Goal: Book appointment/travel/reservation

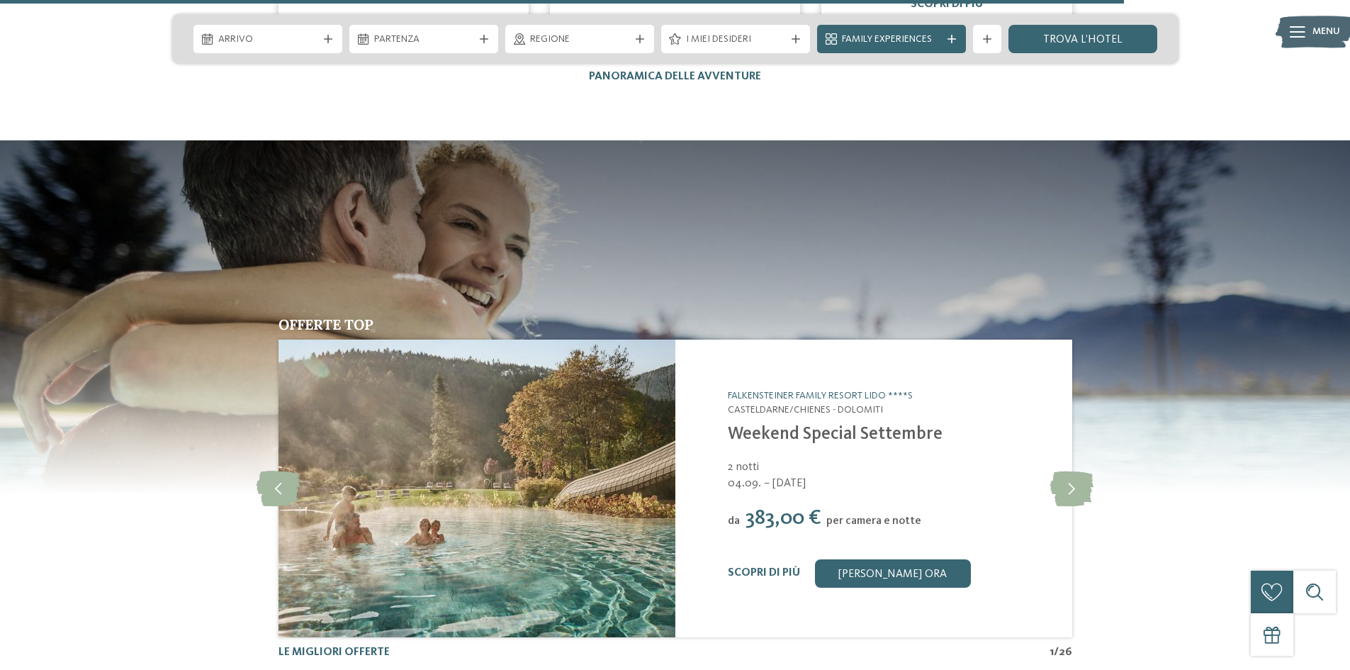
scroll to position [5597, 0]
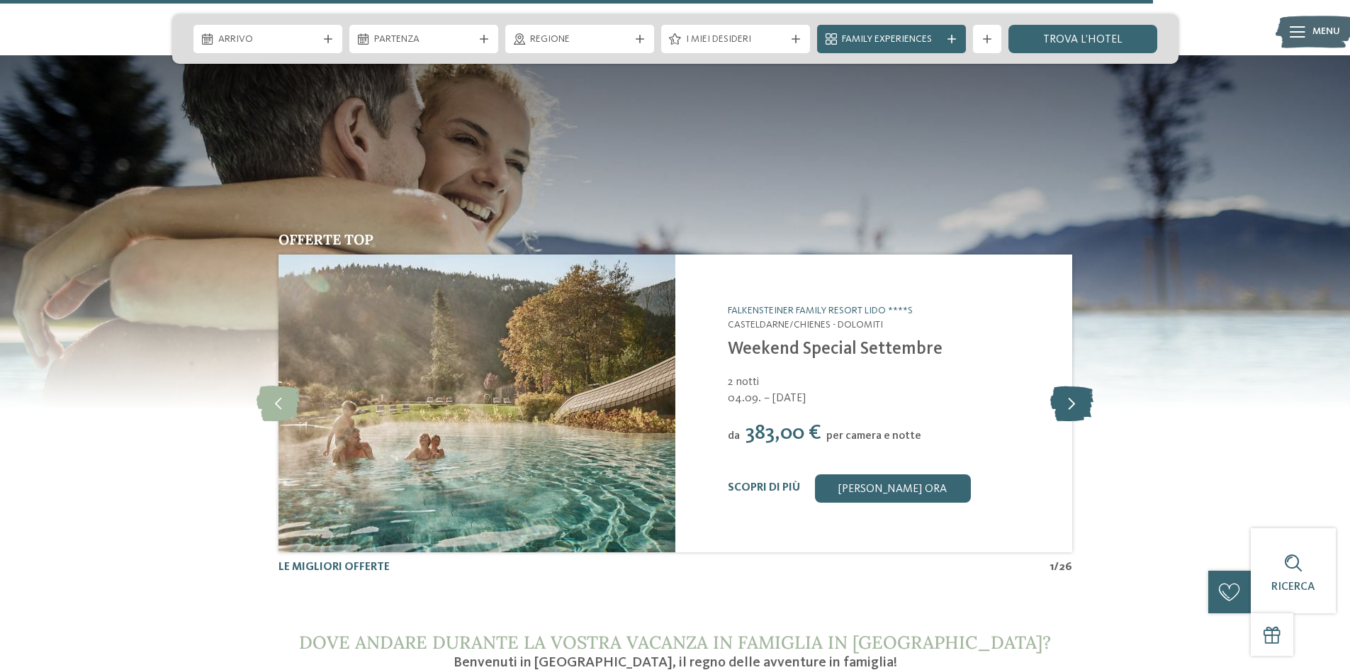
click at [1068, 385] on icon at bounding box center [1071, 402] width 43 height 35
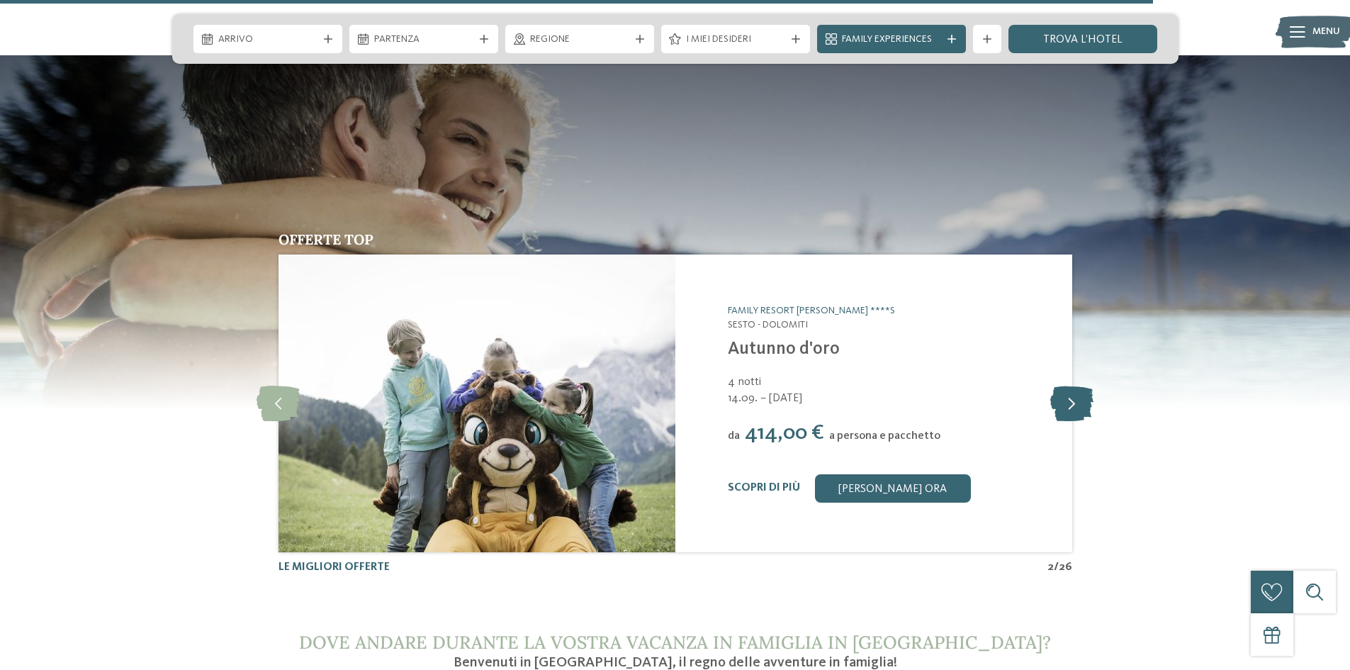
click at [1068, 385] on icon at bounding box center [1071, 402] width 43 height 35
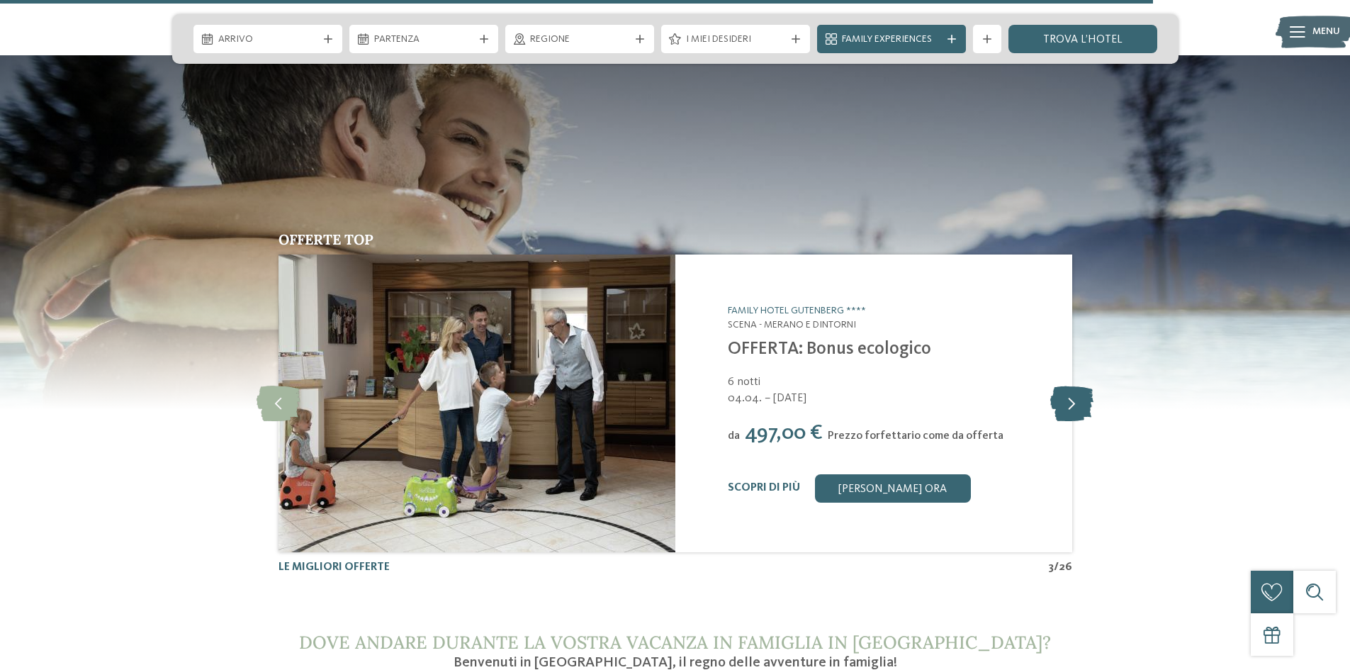
click at [1068, 385] on icon at bounding box center [1071, 402] width 43 height 35
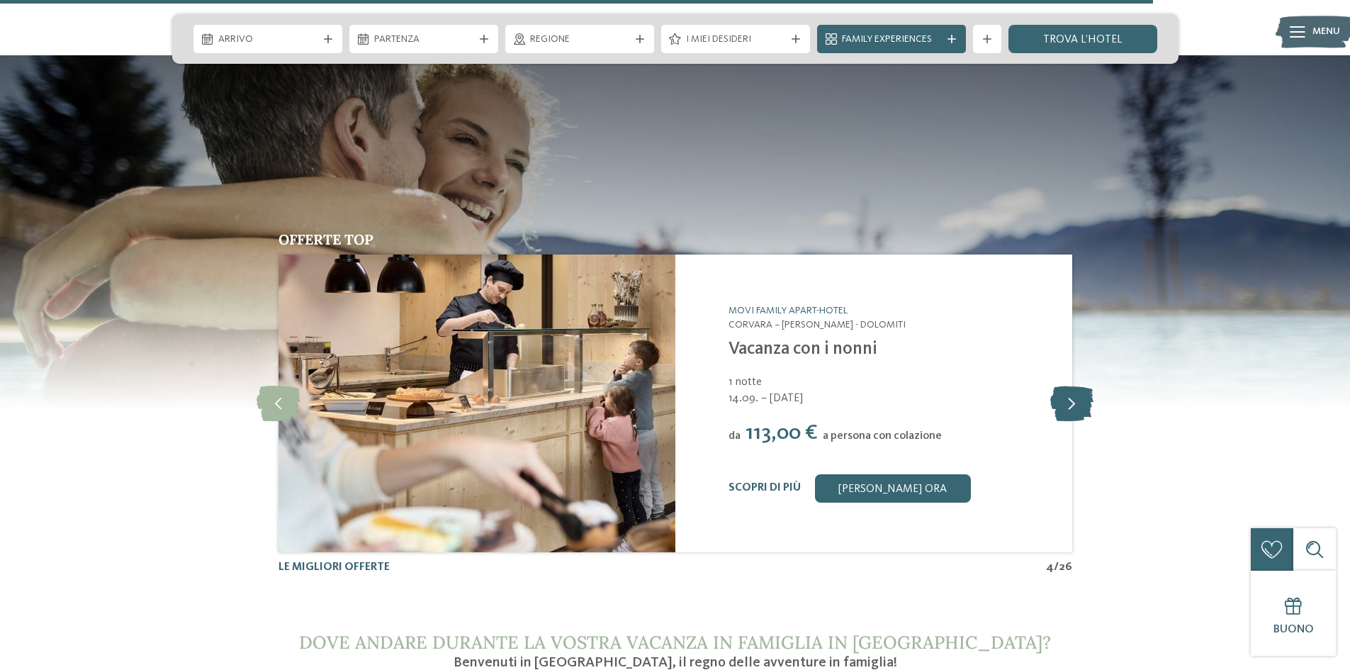
click at [1068, 385] on icon at bounding box center [1071, 402] width 43 height 35
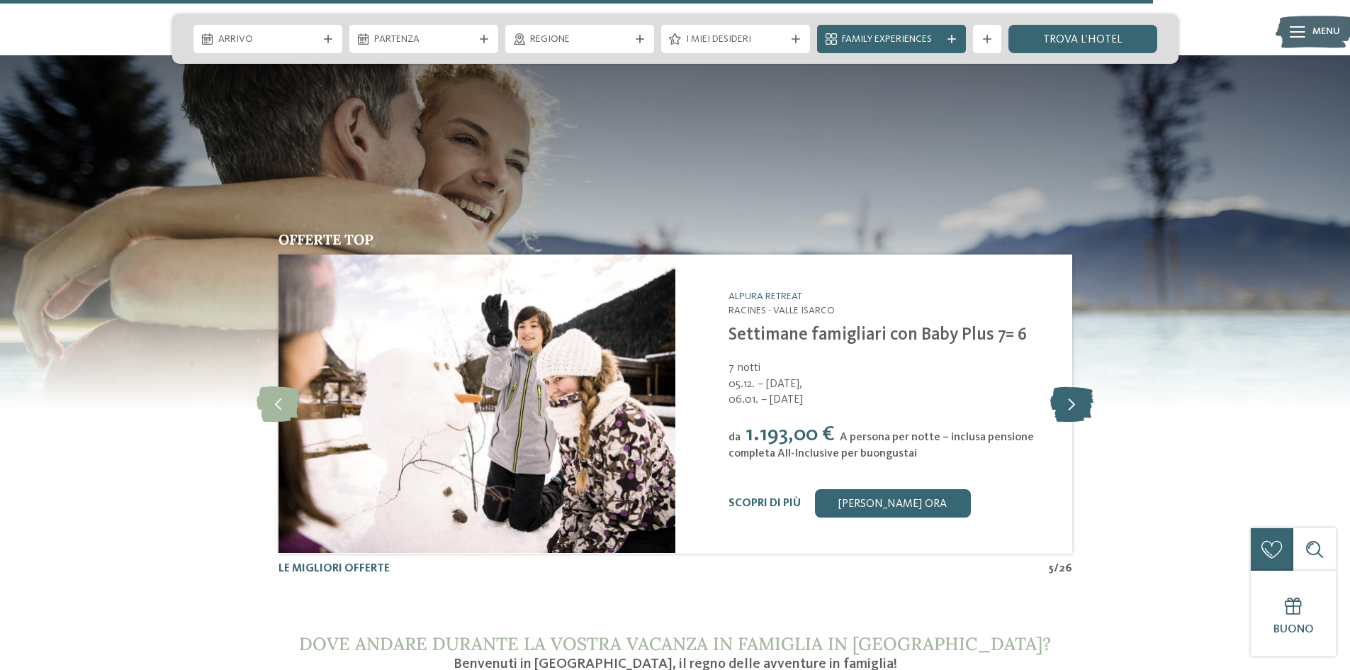
click at [1068, 386] on icon at bounding box center [1071, 403] width 43 height 35
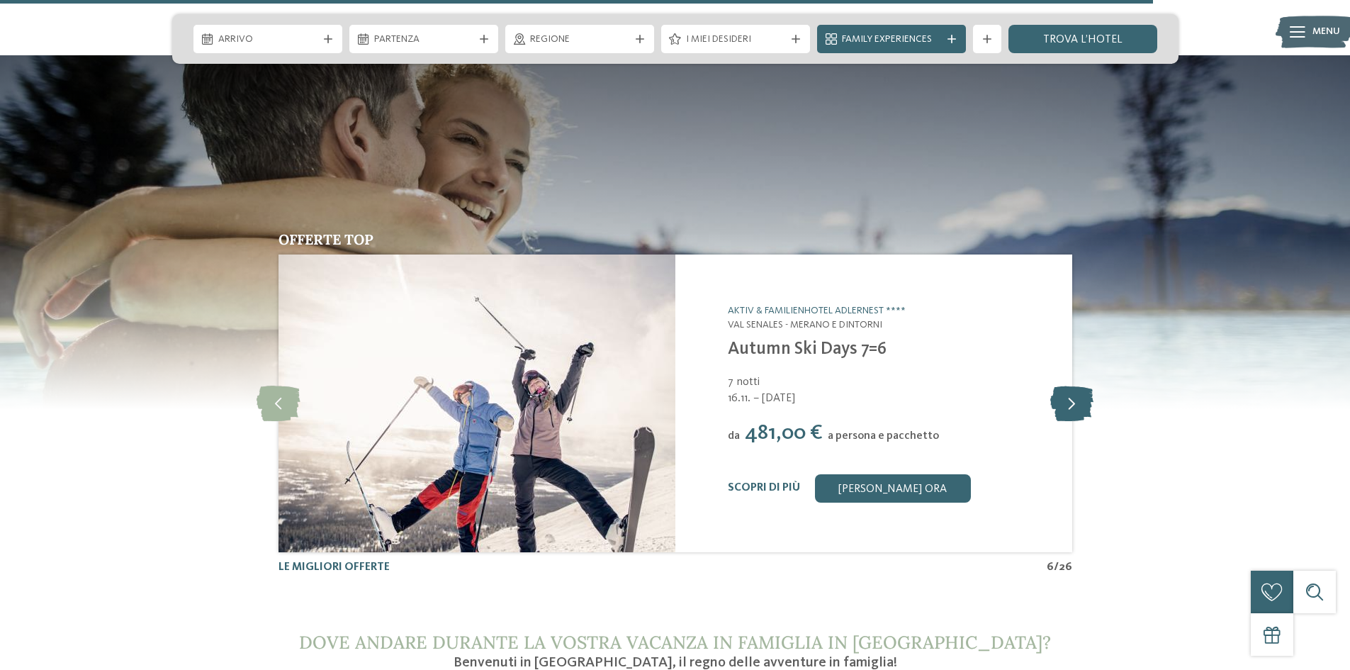
click at [1068, 385] on icon at bounding box center [1071, 402] width 43 height 35
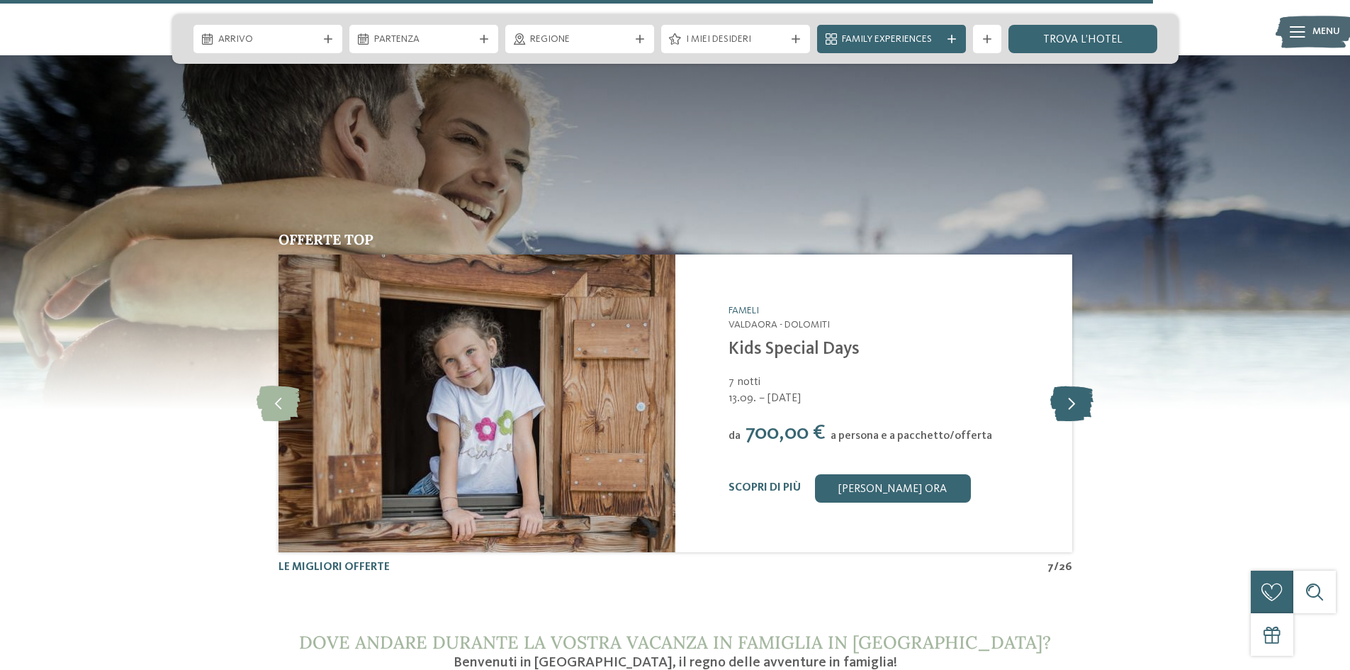
click at [1068, 385] on icon at bounding box center [1071, 402] width 43 height 35
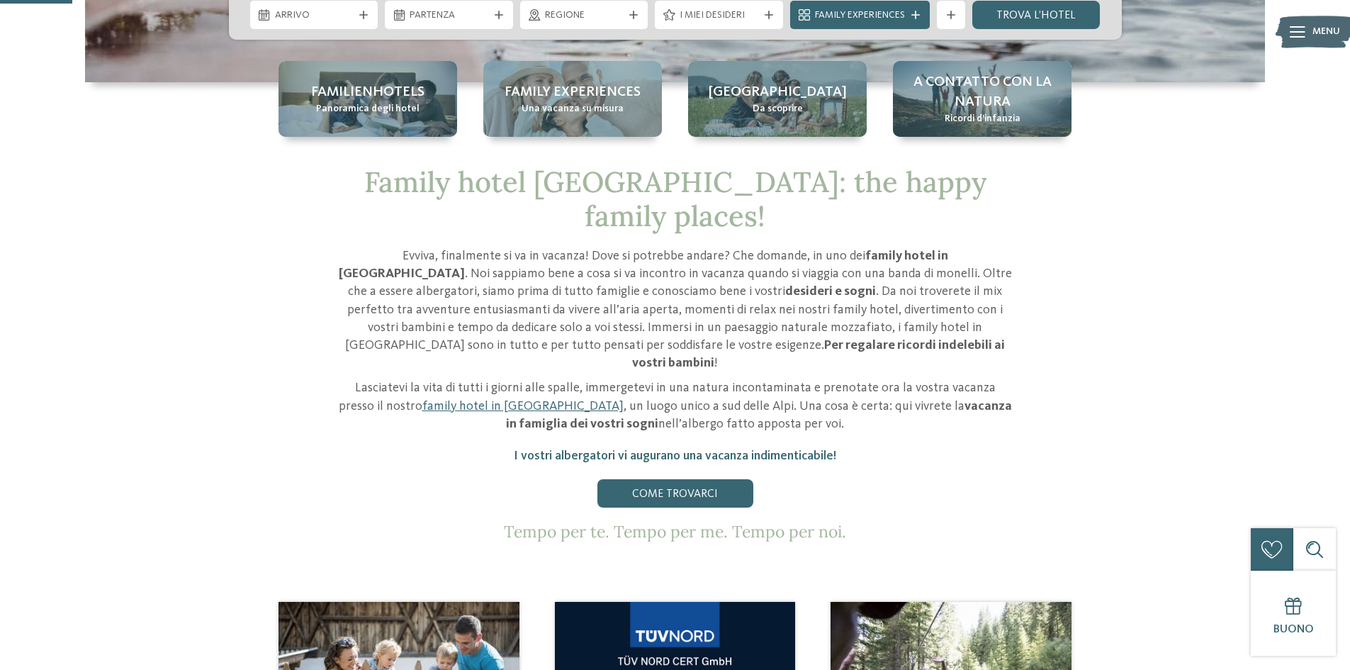
scroll to position [354, 0]
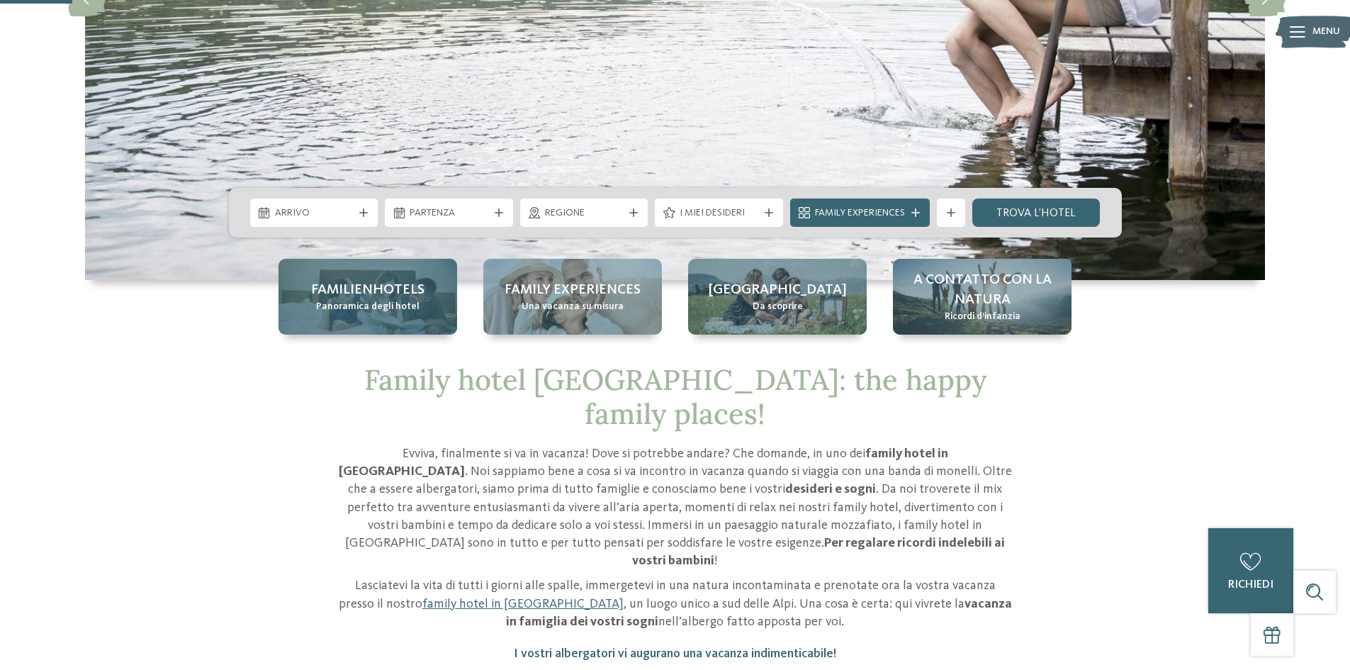
click at [426, 298] on div "Familienhotels Panoramica degli hotel" at bounding box center [367, 297] width 179 height 76
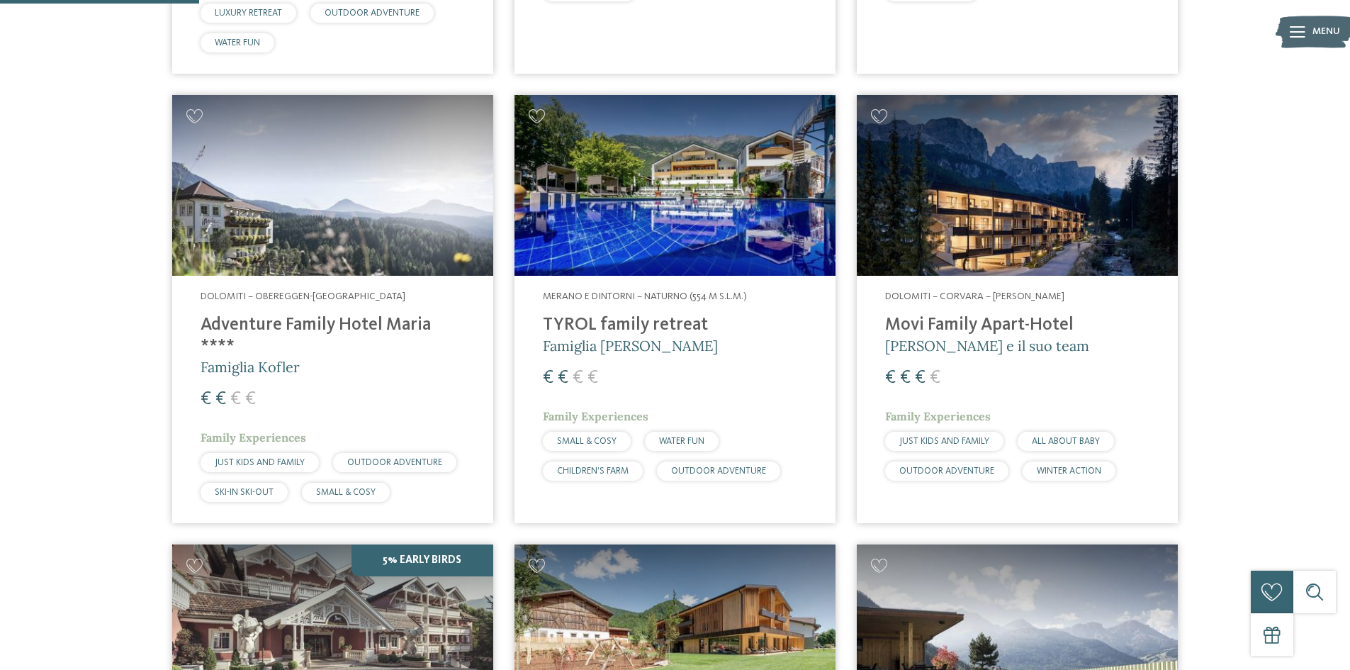
scroll to position [425, 0]
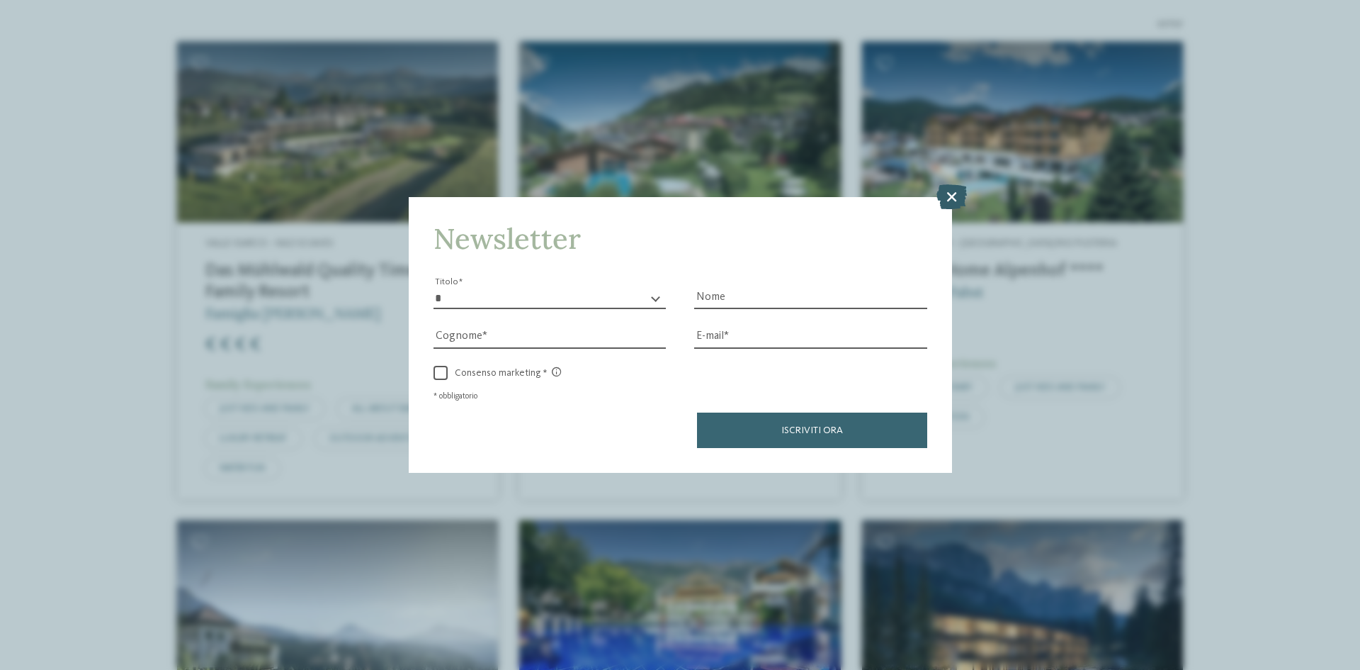
click at [947, 191] on icon at bounding box center [952, 196] width 30 height 25
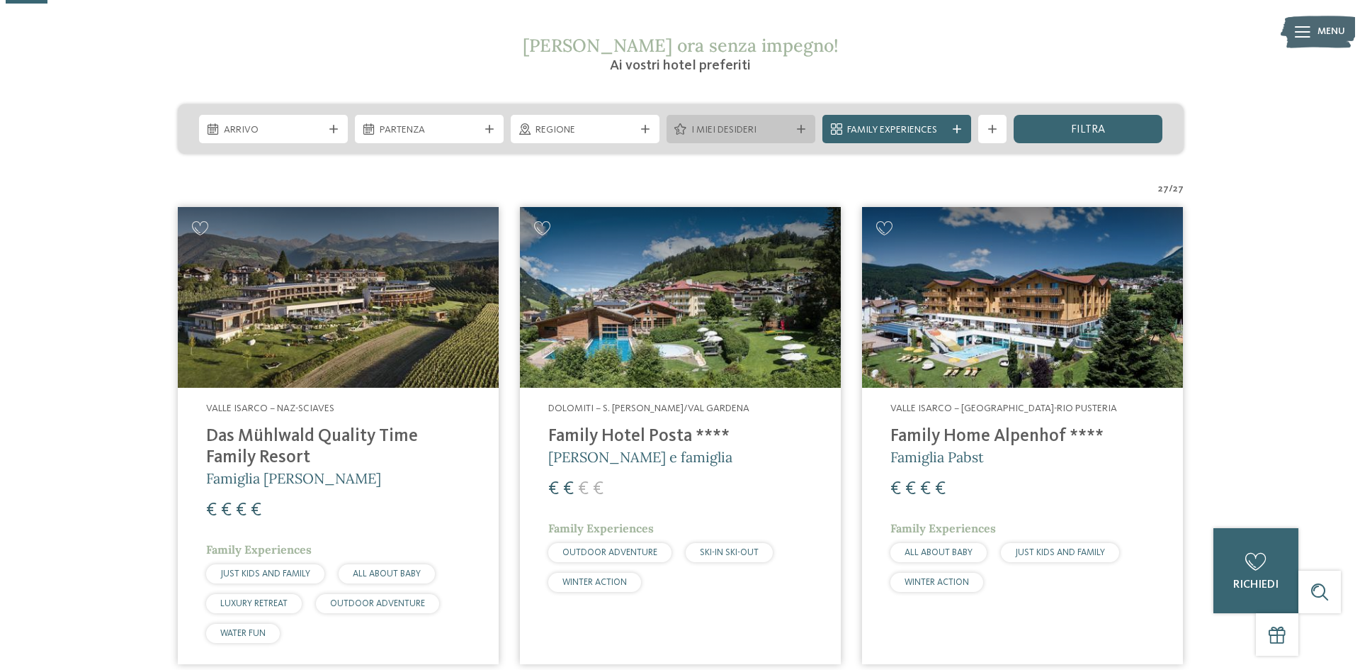
scroll to position [71, 0]
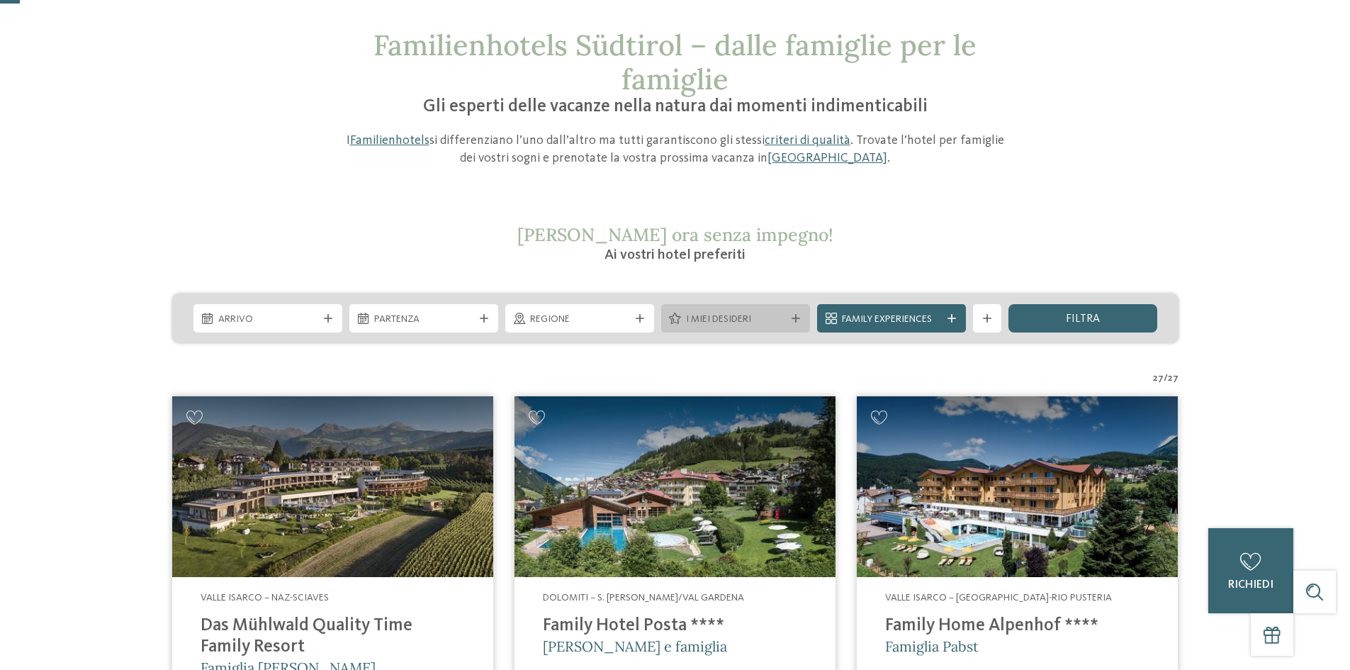
click at [799, 315] on icon at bounding box center [795, 318] width 9 height 9
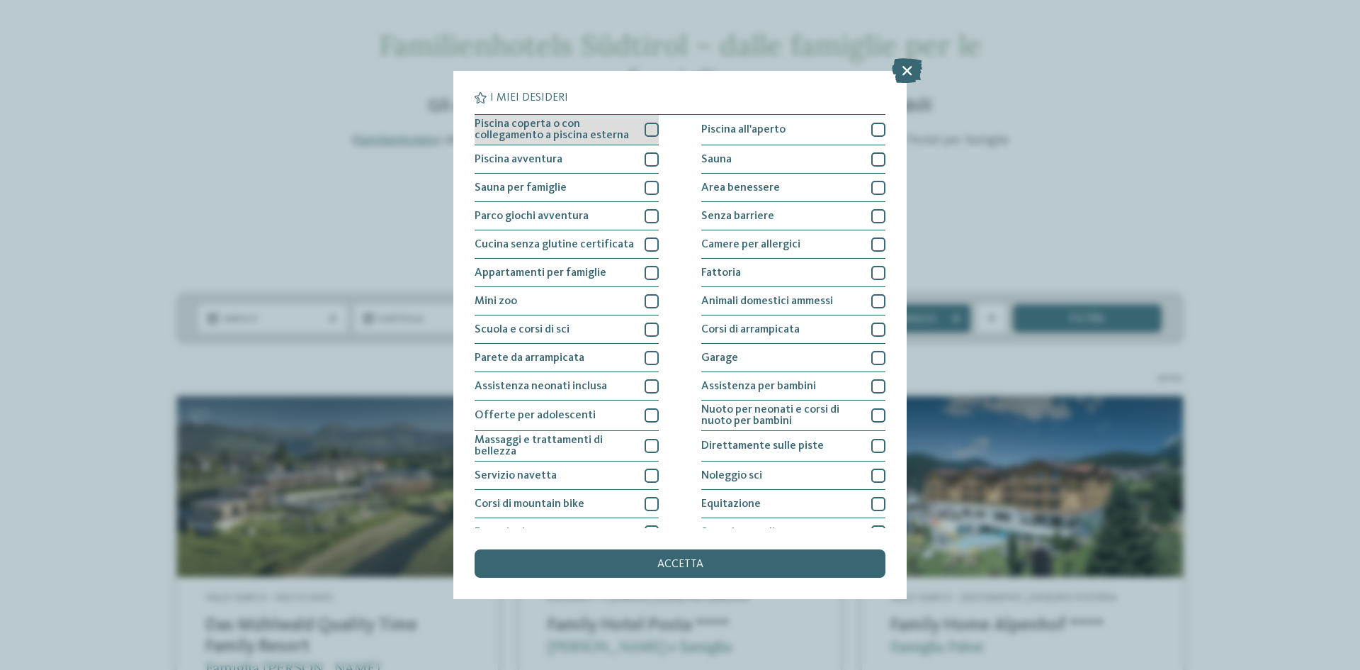
click at [650, 130] on div at bounding box center [652, 130] width 14 height 14
click at [648, 160] on div at bounding box center [652, 159] width 14 height 14
click at [653, 213] on div at bounding box center [652, 216] width 14 height 14
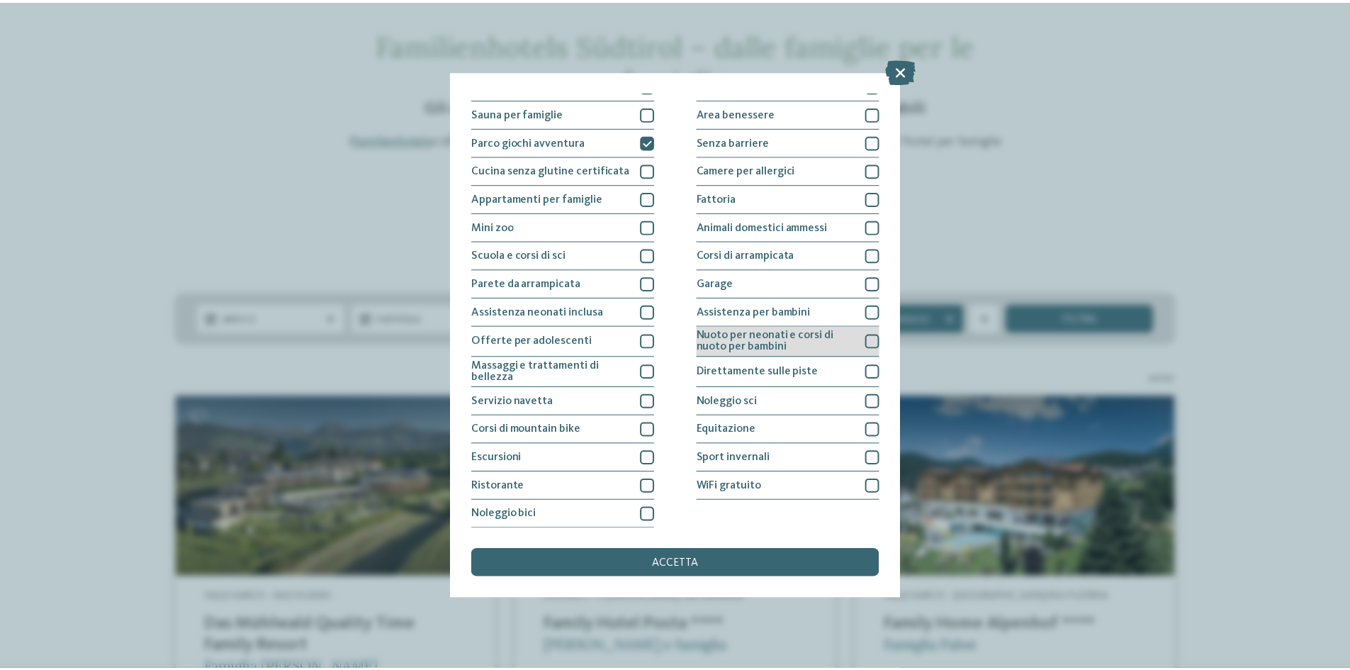
scroll to position [75, 0]
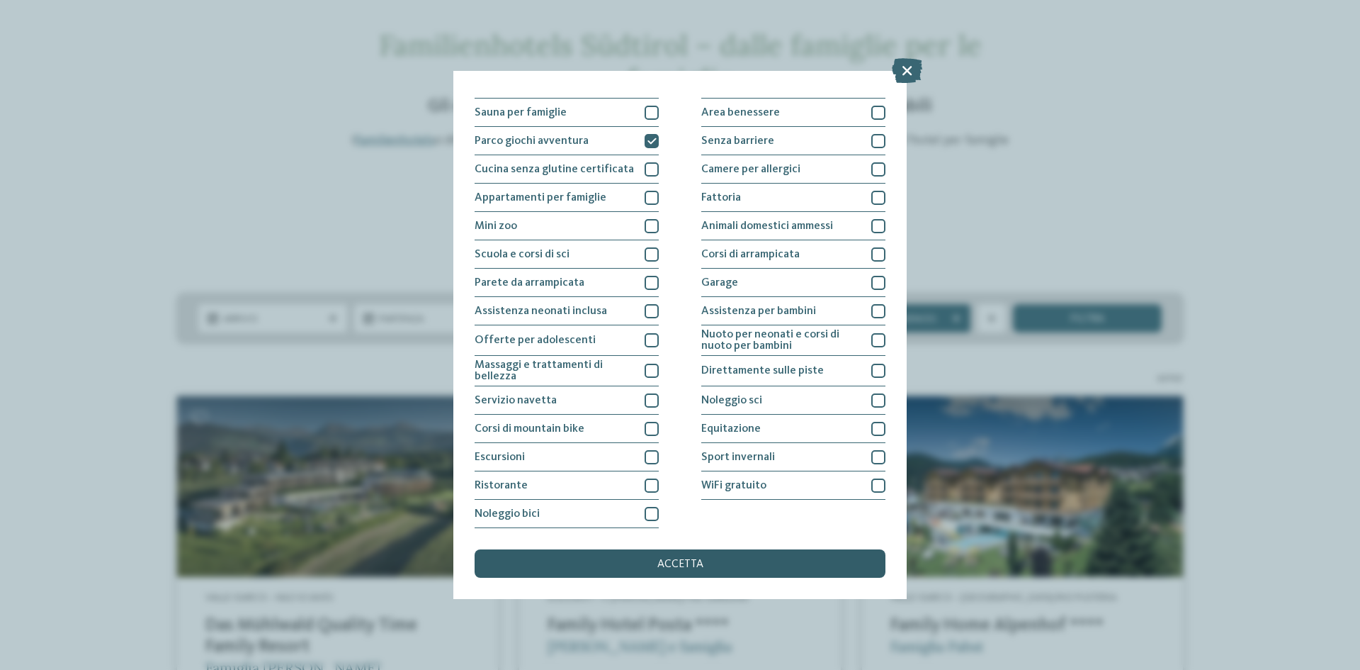
click at [683, 565] on span "accetta" at bounding box center [681, 563] width 46 height 11
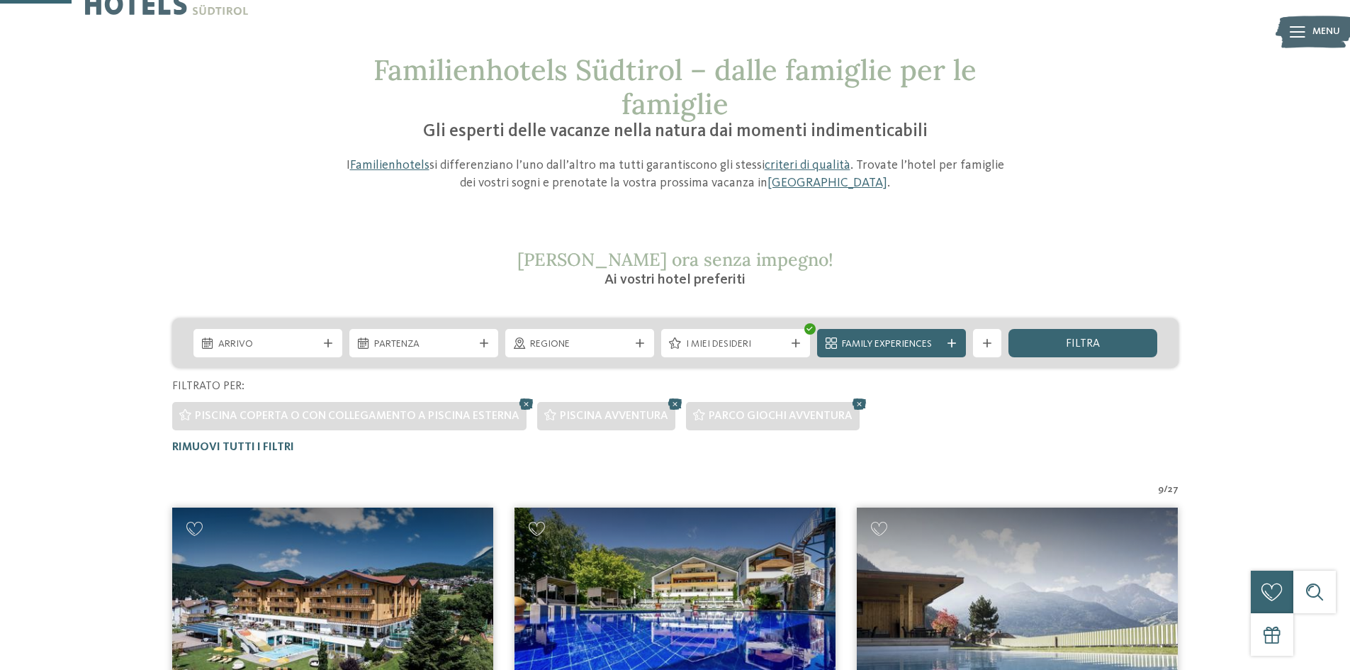
scroll to position [0, 0]
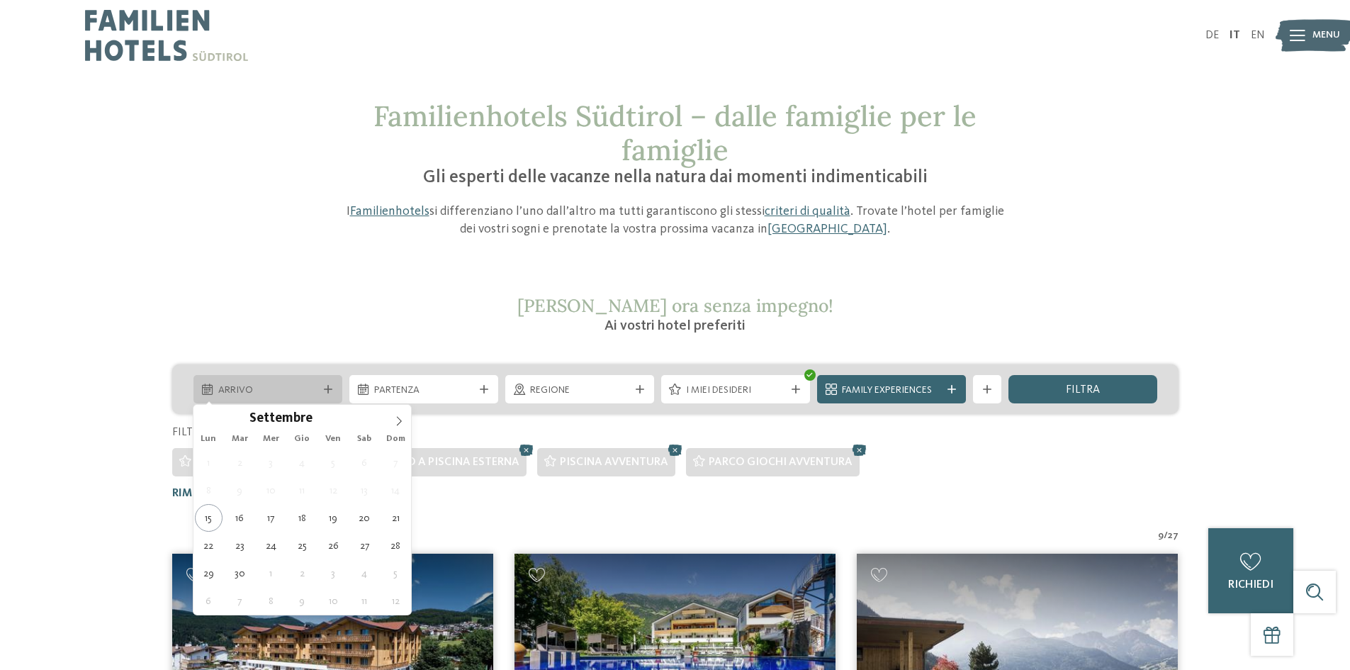
click at [329, 390] on icon at bounding box center [328, 389] width 9 height 9
click at [400, 416] on icon at bounding box center [399, 421] width 10 height 10
type input "****"
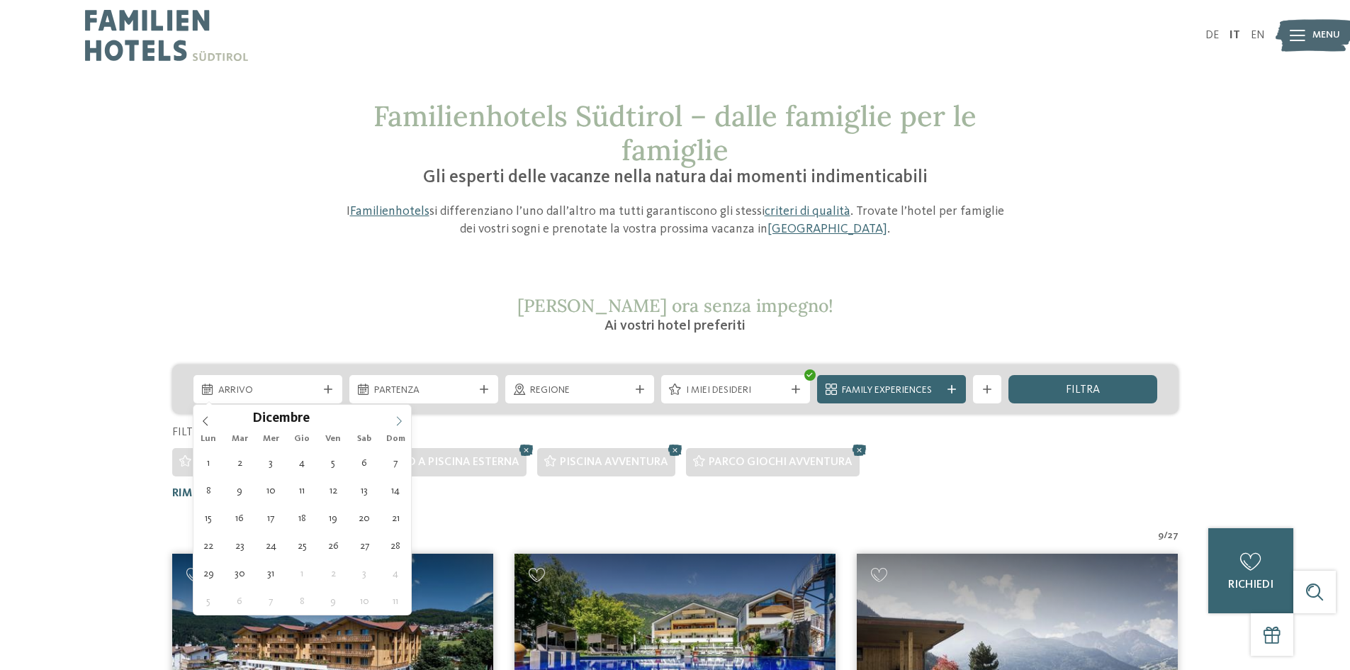
click at [399, 417] on icon at bounding box center [399, 421] width 10 height 10
click at [398, 417] on icon at bounding box center [399, 421] width 10 height 10
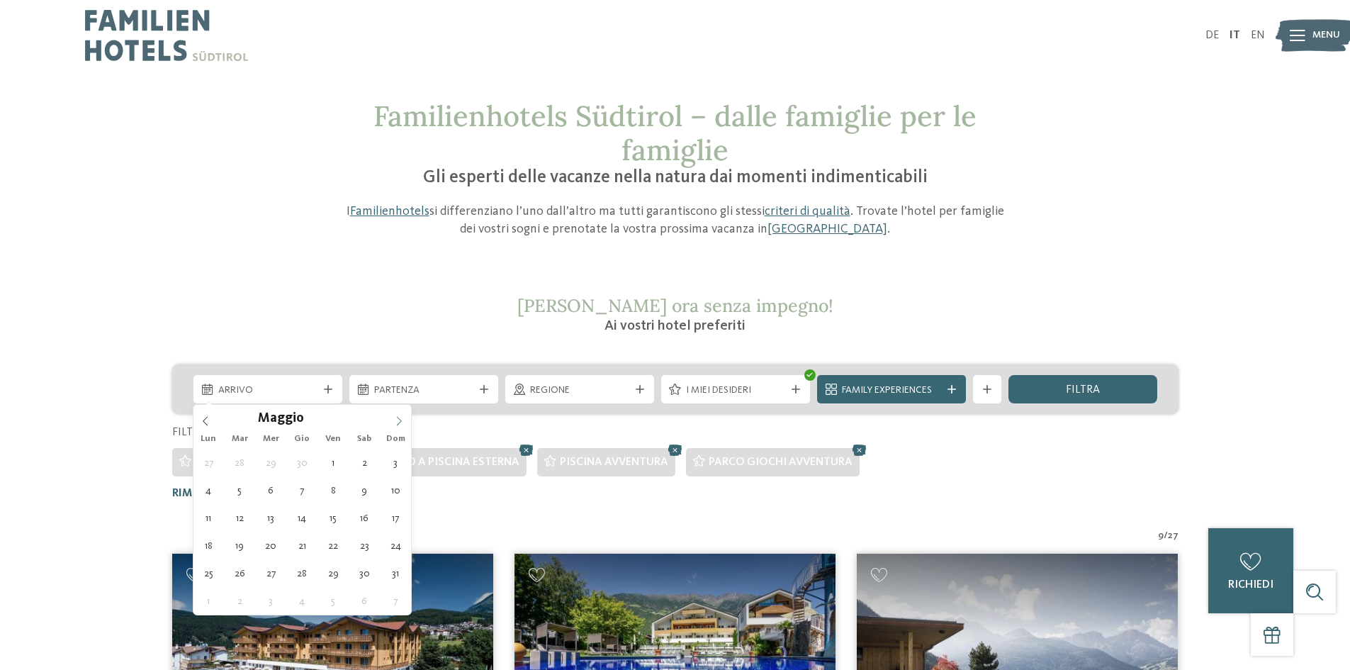
click at [398, 417] on icon at bounding box center [399, 421] width 10 height 10
type div "[DATE]"
type input "****"
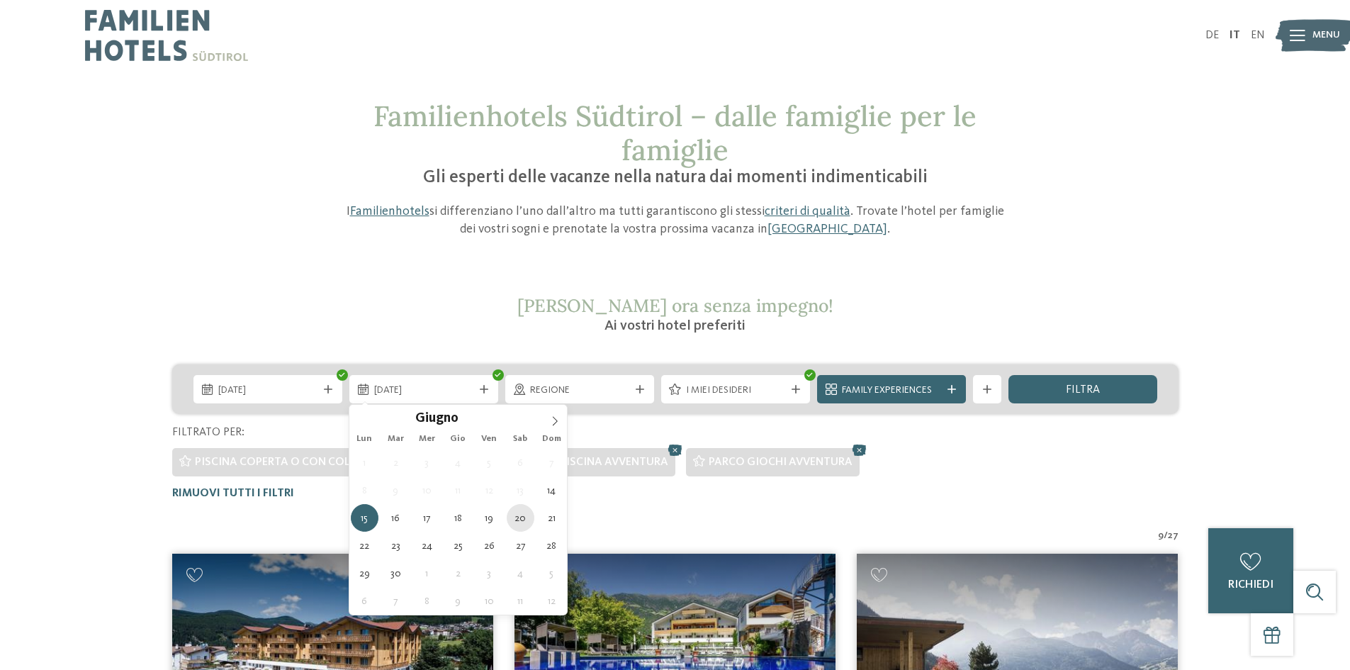
type div "[DATE]"
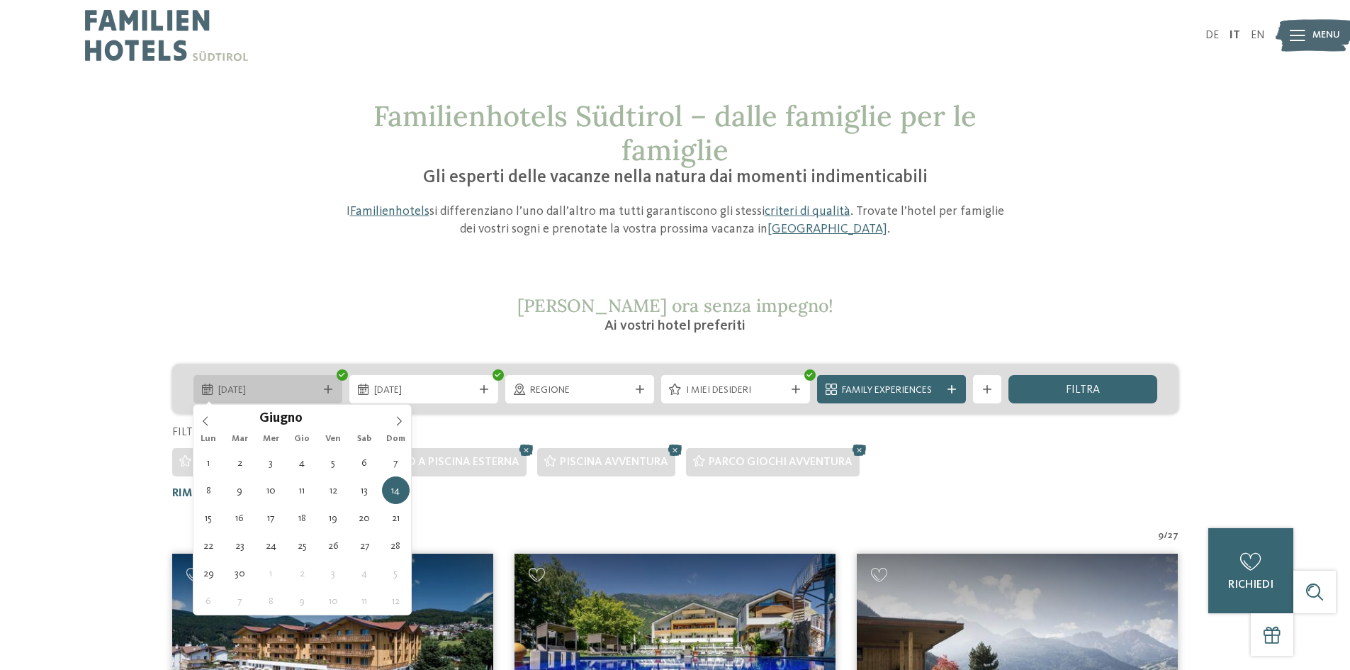
click at [298, 394] on span "[DATE]" at bounding box center [267, 390] width 99 height 14
click at [392, 392] on span "[DATE]" at bounding box center [423, 390] width 99 height 14
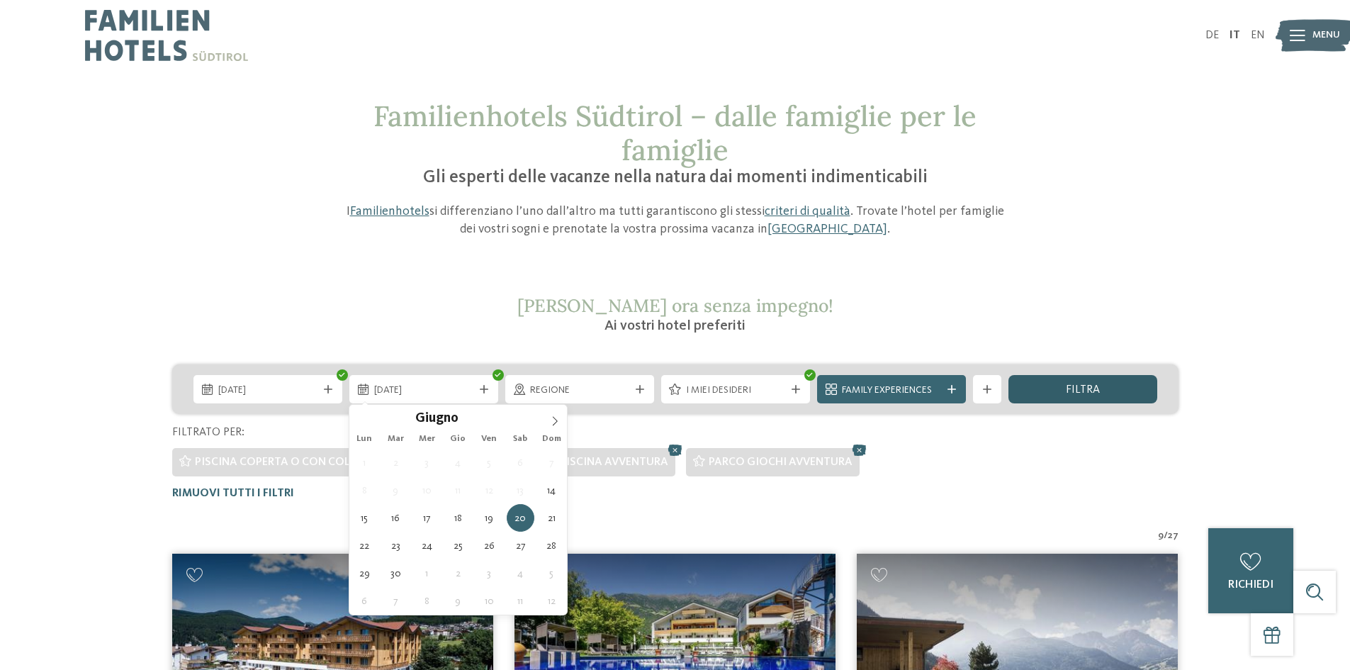
click at [1090, 393] on span "filtra" at bounding box center [1083, 389] width 34 height 11
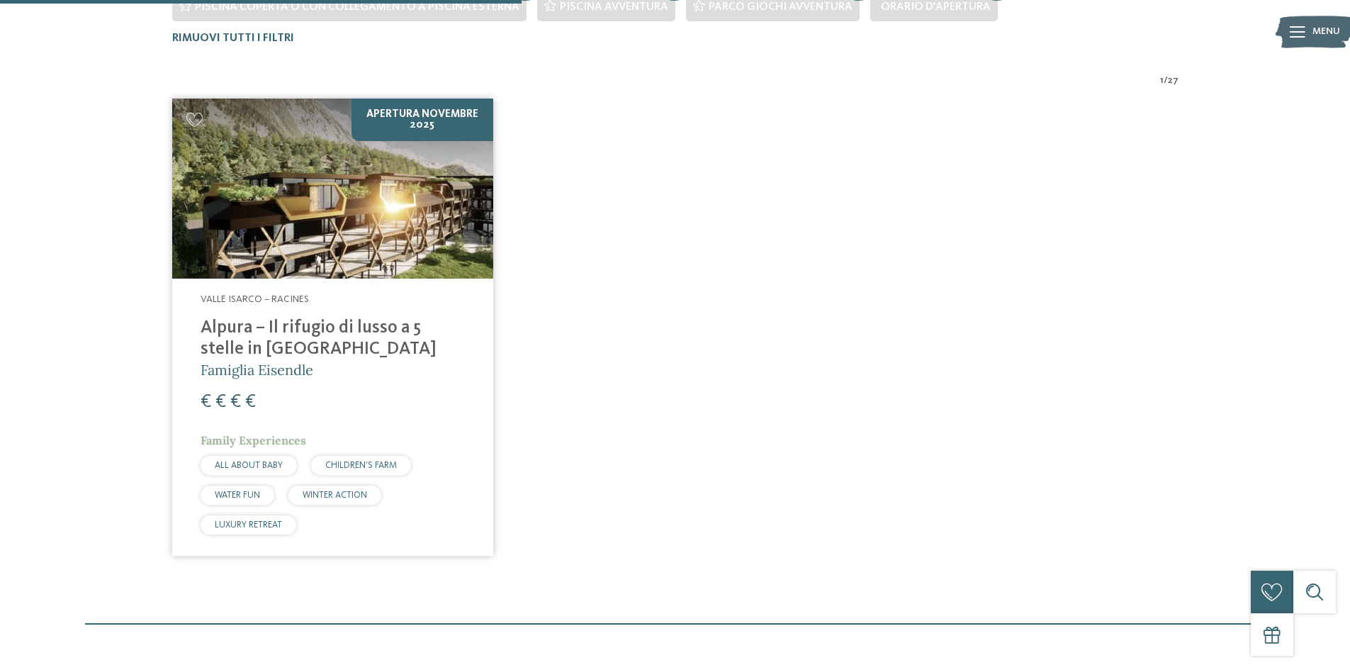
scroll to position [465, 0]
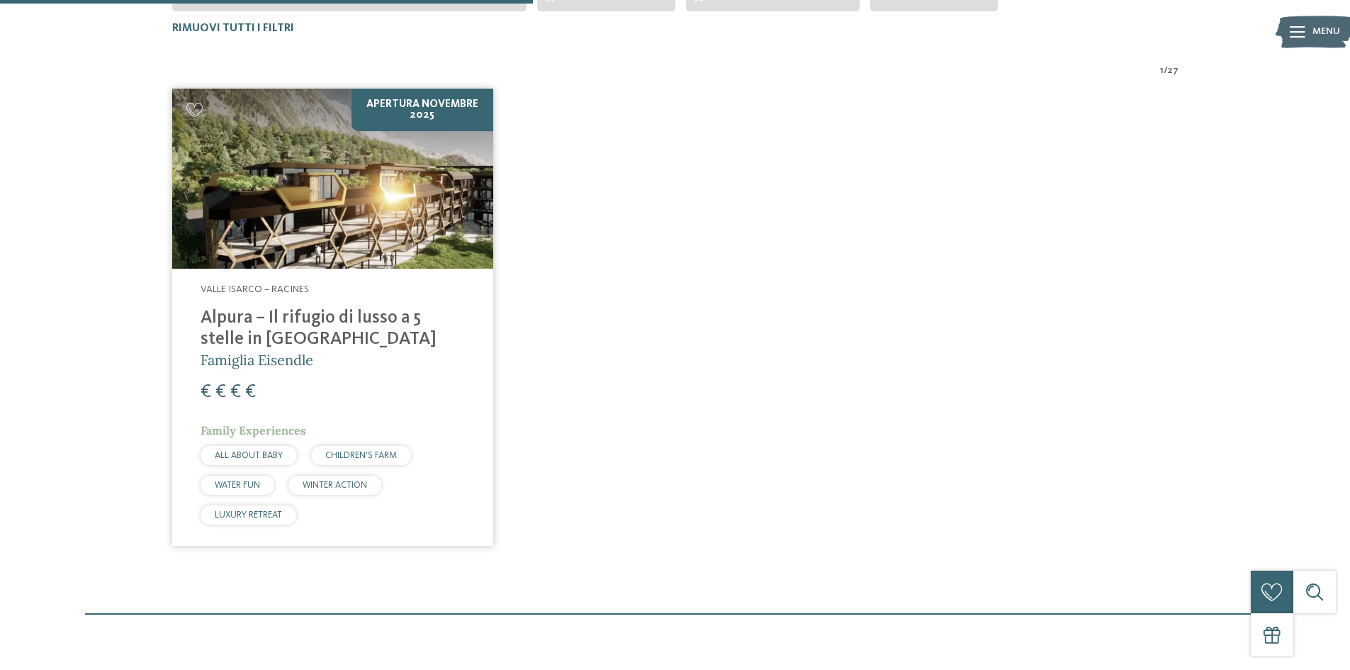
click at [261, 332] on h4 "Alpura – Il rifugio di lusso a 5 stelle in [GEOGRAPHIC_DATA]" at bounding box center [333, 329] width 264 height 43
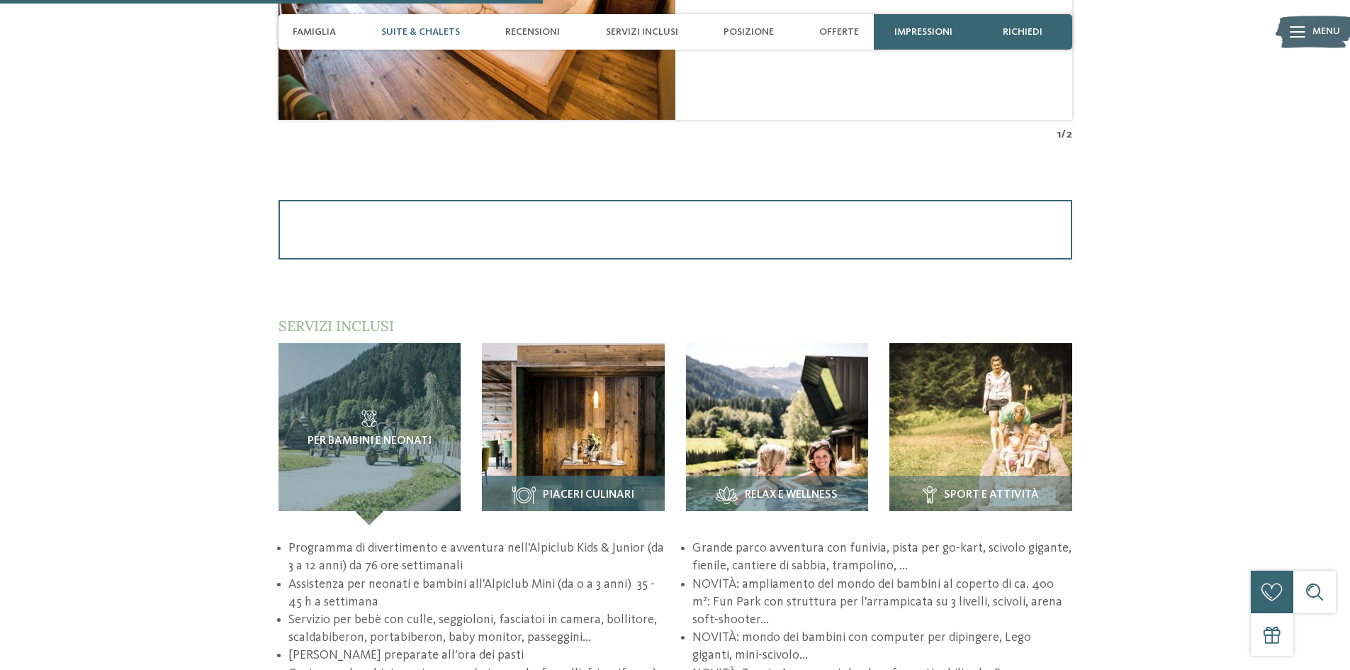
scroll to position [1771, 0]
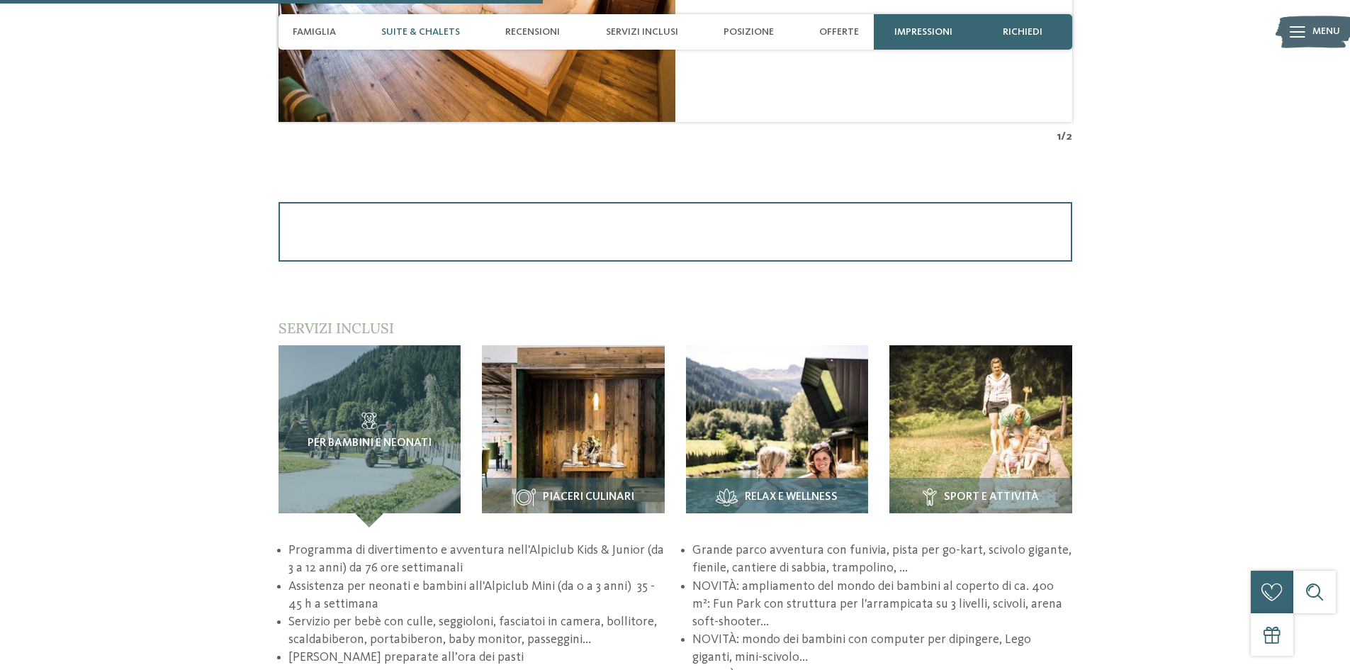
click at [735, 453] on img at bounding box center [777, 436] width 183 height 183
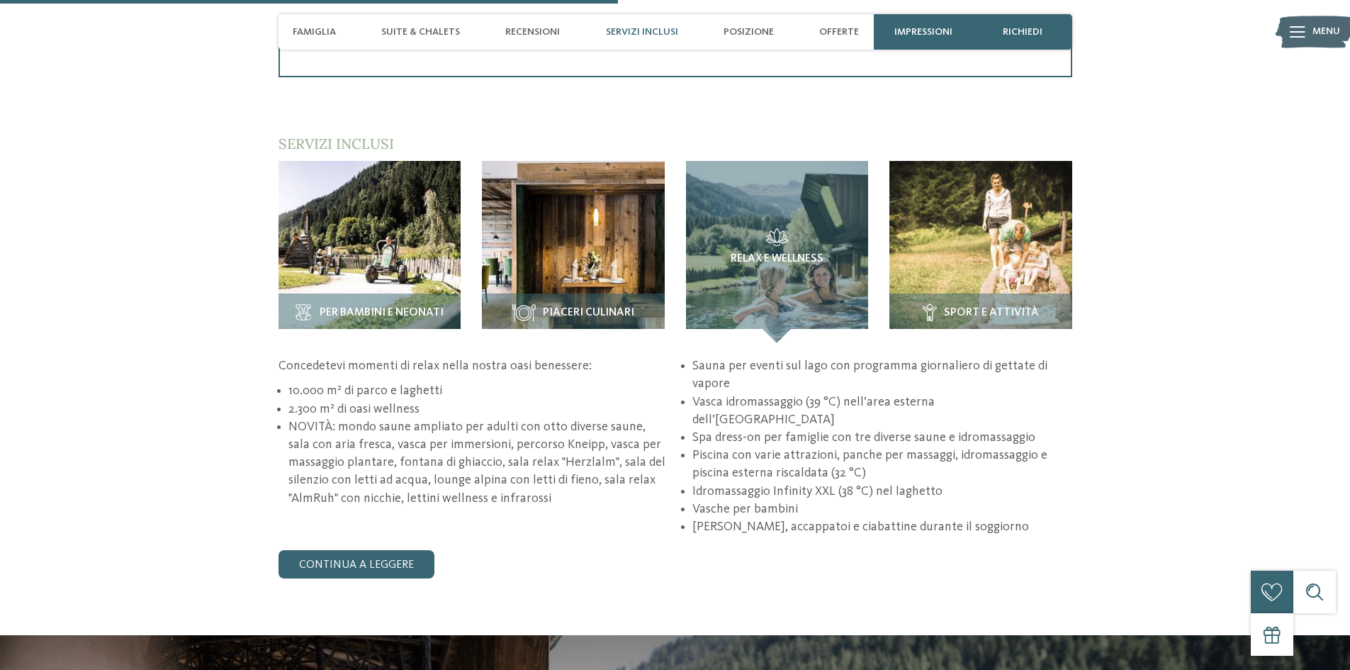
scroll to position [1984, 0]
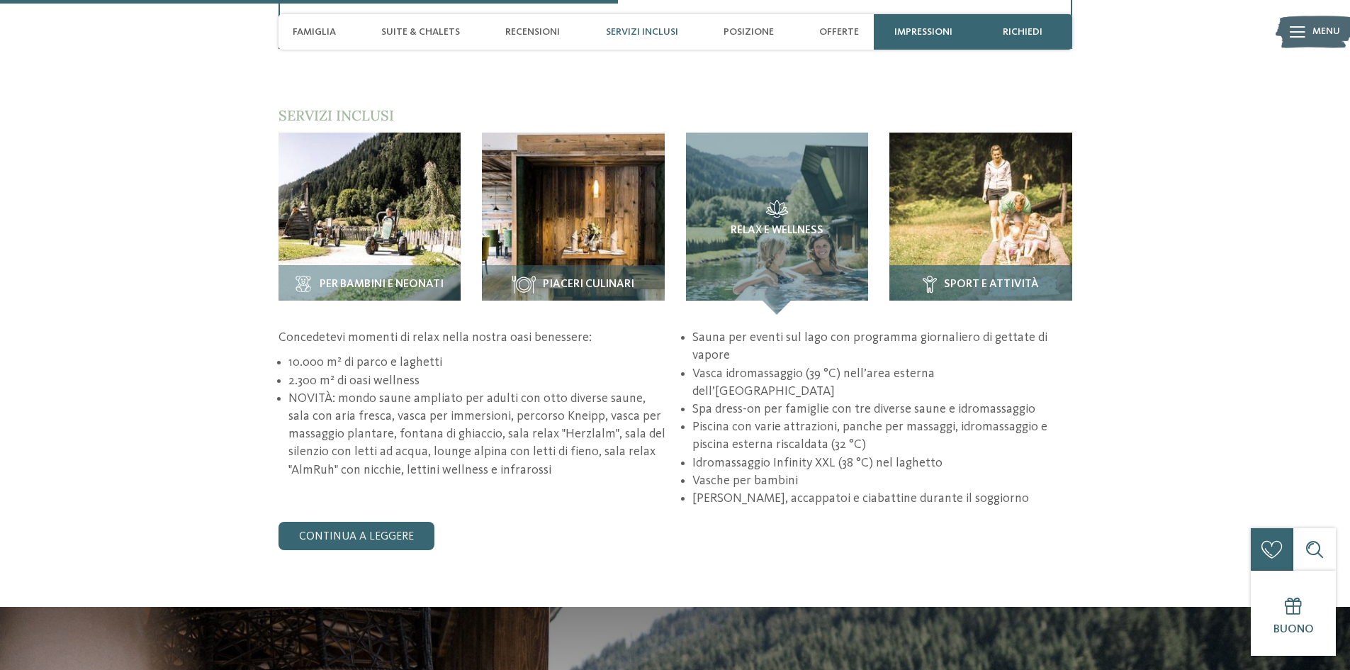
click at [1012, 218] on img at bounding box center [980, 223] width 183 height 183
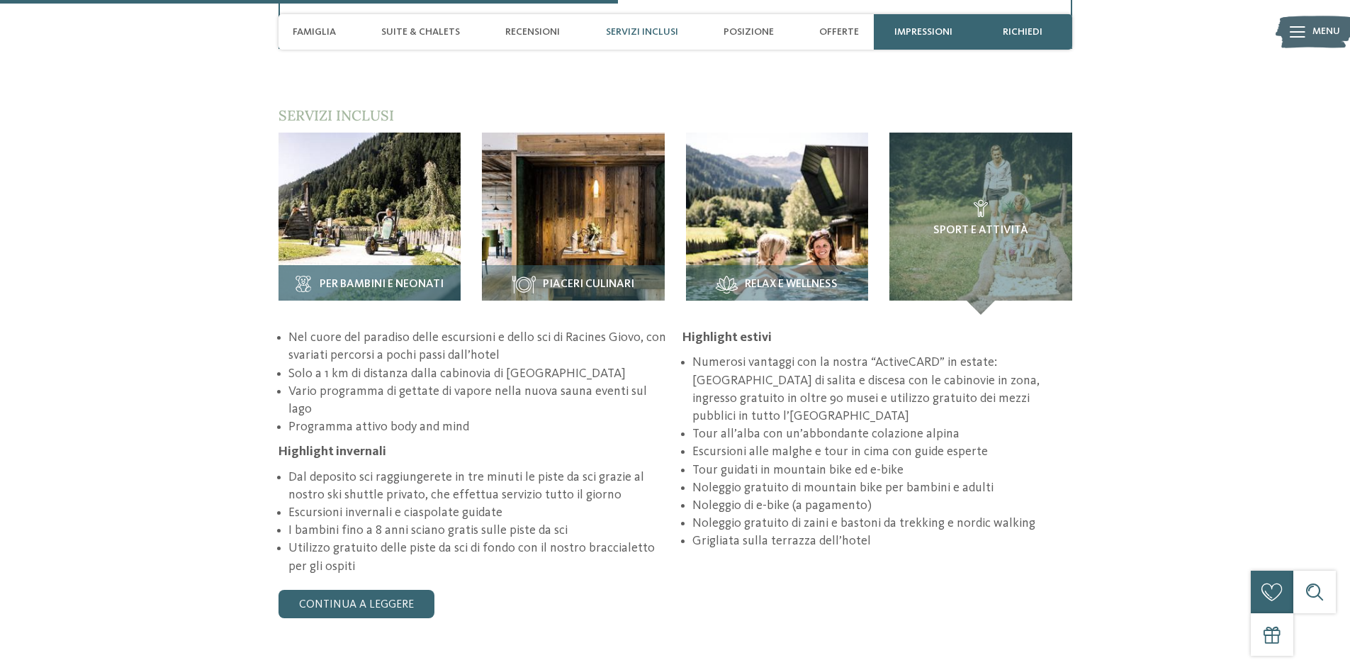
click at [334, 218] on img at bounding box center [369, 223] width 183 height 183
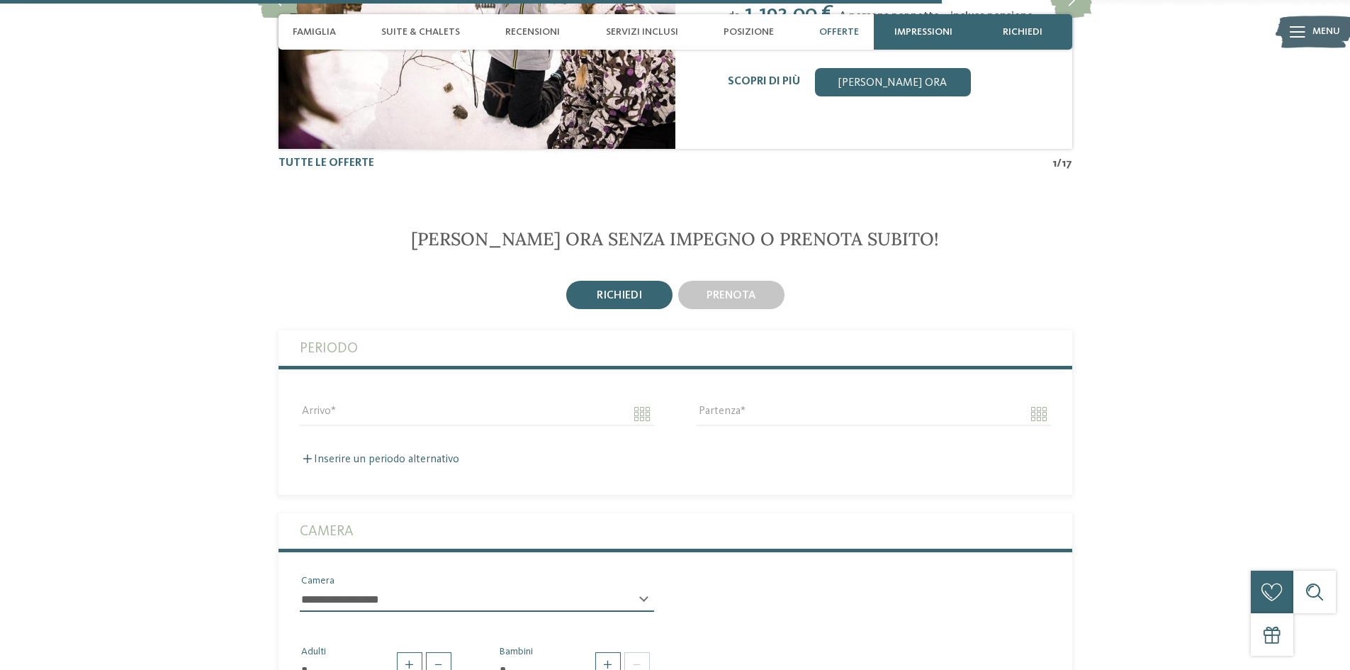
scroll to position [2834, 0]
